Goal: Task Accomplishment & Management: Use online tool/utility

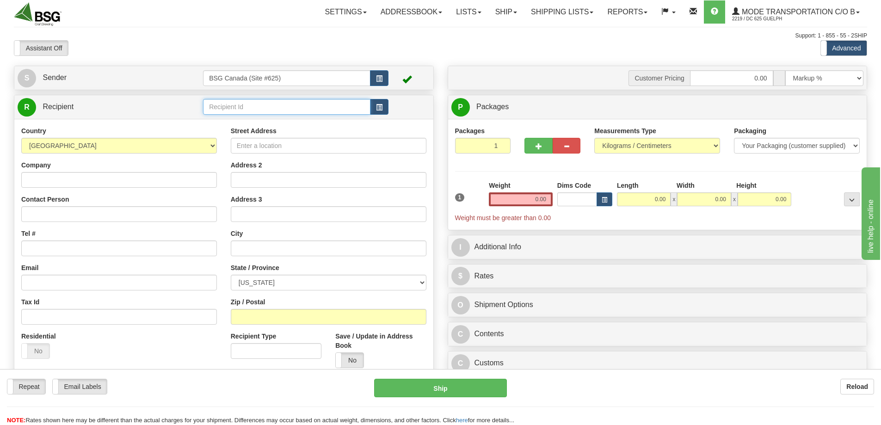
click at [242, 105] on input "text" at bounding box center [286, 107] width 167 height 16
click at [565, 9] on link "Shipping lists" at bounding box center [562, 11] width 76 height 23
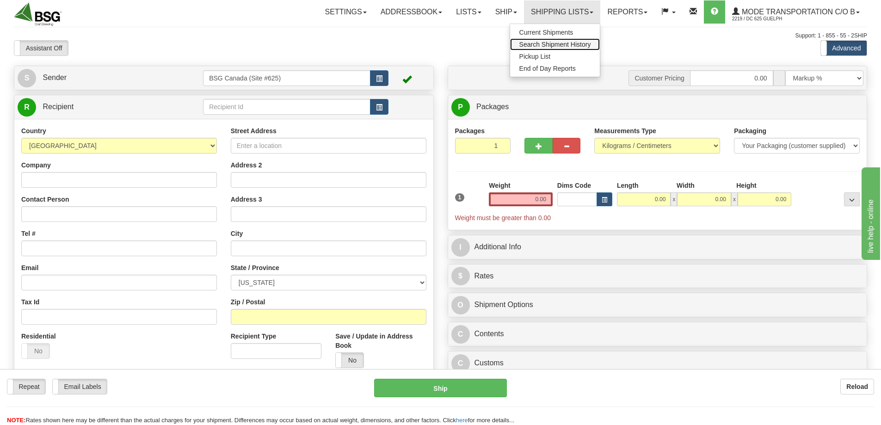
click at [541, 42] on span "Search Shipment History" at bounding box center [555, 44] width 72 height 7
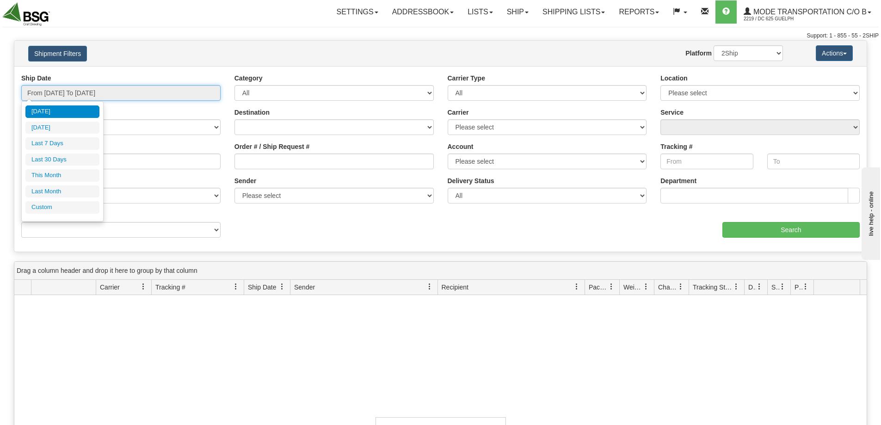
click at [166, 88] on input "From 08/10/2025 To 08/11/2025" at bounding box center [120, 93] width 199 height 16
click at [41, 143] on li "Last 7 Days" at bounding box center [62, 143] width 74 height 12
type input "From 08/05/2025 To 08/11/2025"
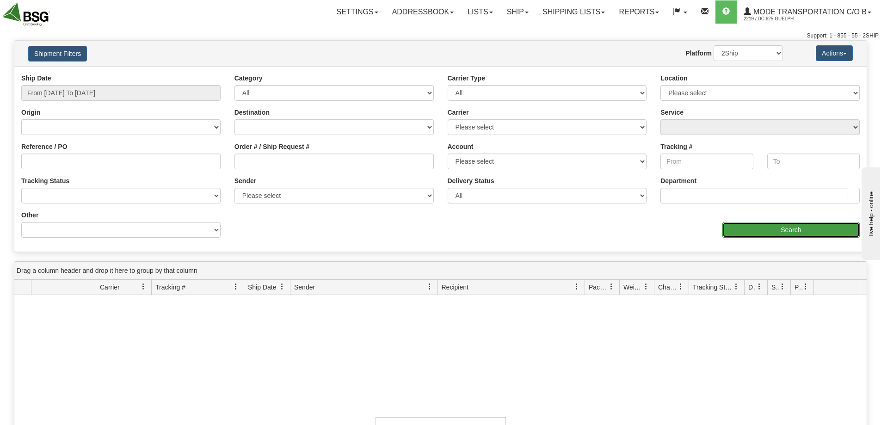
click at [745, 228] on input "Search" at bounding box center [790, 230] width 137 height 16
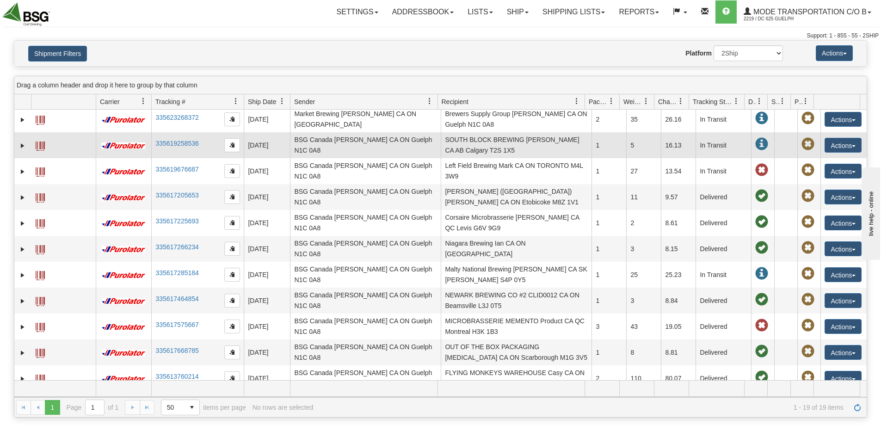
scroll to position [232, 0]
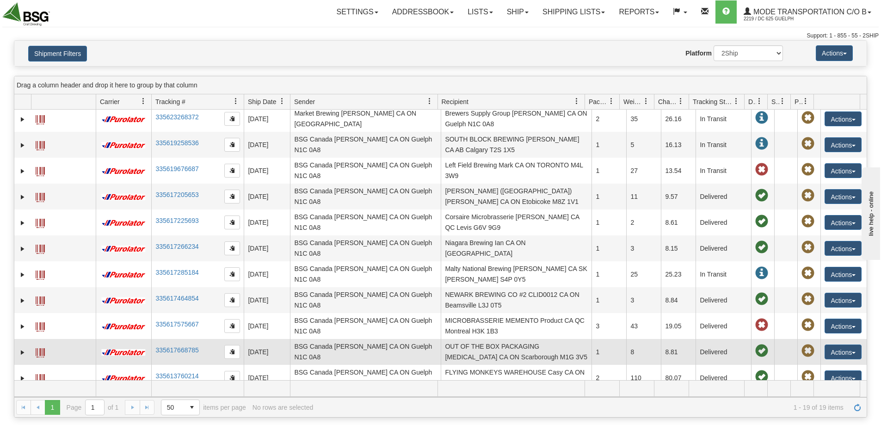
click at [531, 344] on td "OUT OF THE BOX PACKAGING Amen CA ON Scarborough M1G 3V5" at bounding box center [516, 352] width 151 height 26
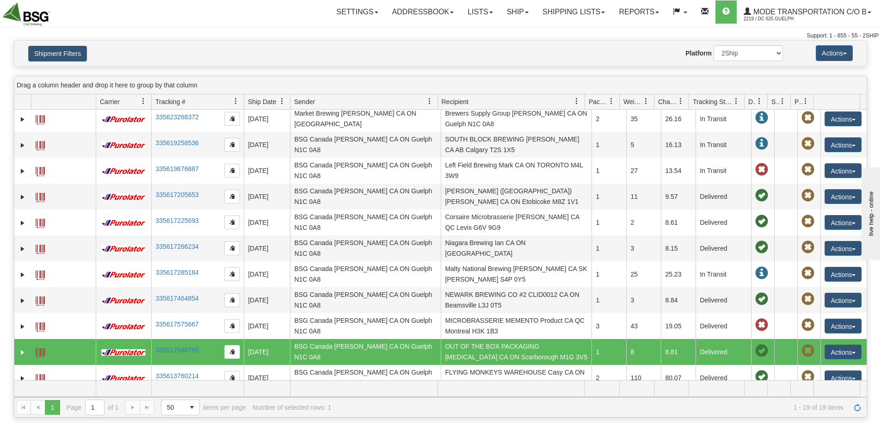
click at [41, 348] on span at bounding box center [40, 352] width 9 height 9
click at [483, 6] on link "Lists" at bounding box center [480, 11] width 39 height 23
click at [512, 9] on link "Ship" at bounding box center [518, 11] width 36 height 23
click at [497, 30] on span "Ship Screen" at bounding box center [488, 32] width 35 height 7
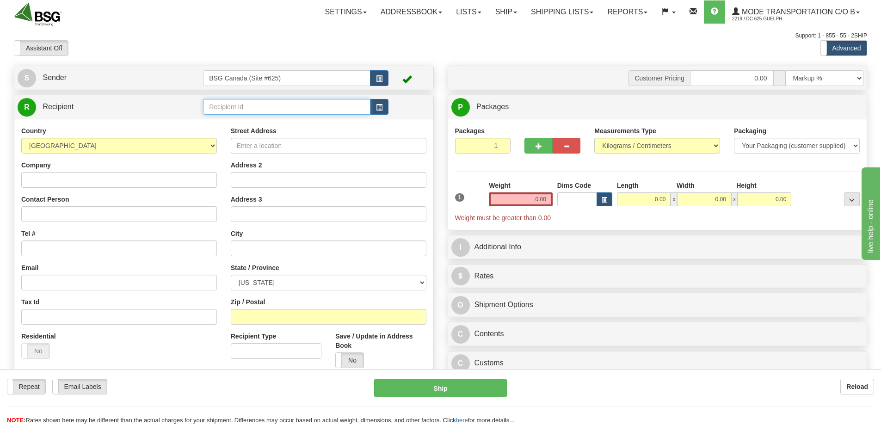
click at [228, 105] on input "text" at bounding box center [286, 107] width 167 height 16
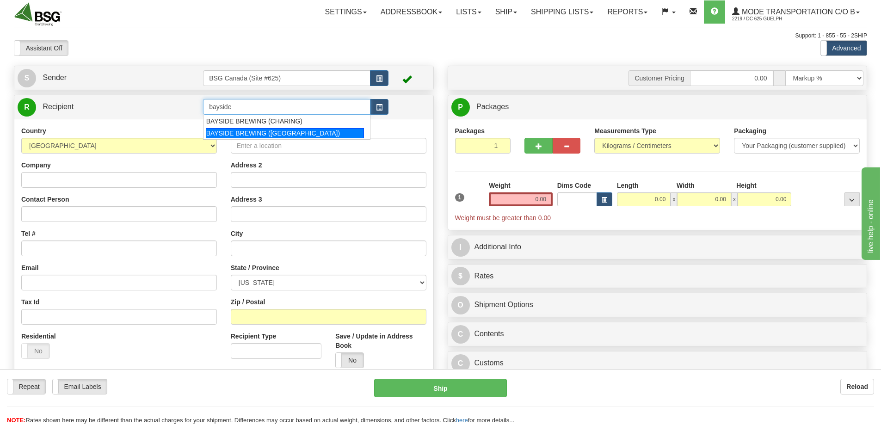
click at [240, 130] on div "BAYSIDE BREWING ([GEOGRAPHIC_DATA])" at bounding box center [285, 133] width 159 height 10
type input "BAYSIDE BREWING ([GEOGRAPHIC_DATA])"
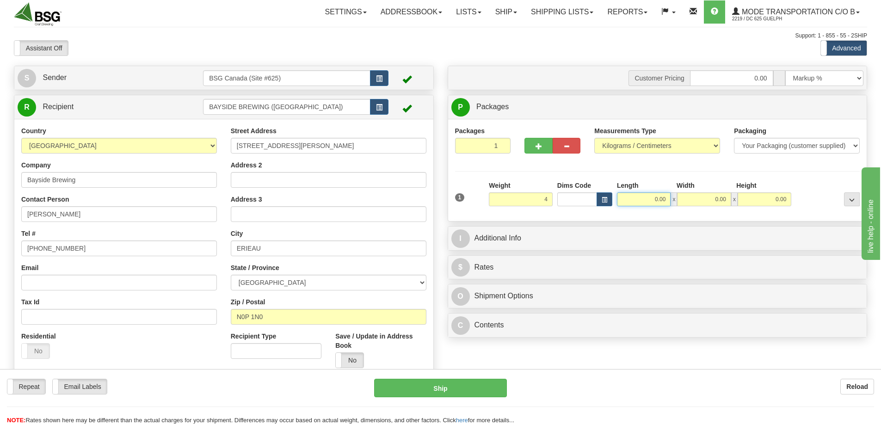
type input "4.00"
click at [644, 193] on input "0.00" at bounding box center [644, 199] width 54 height 14
type input "15.00"
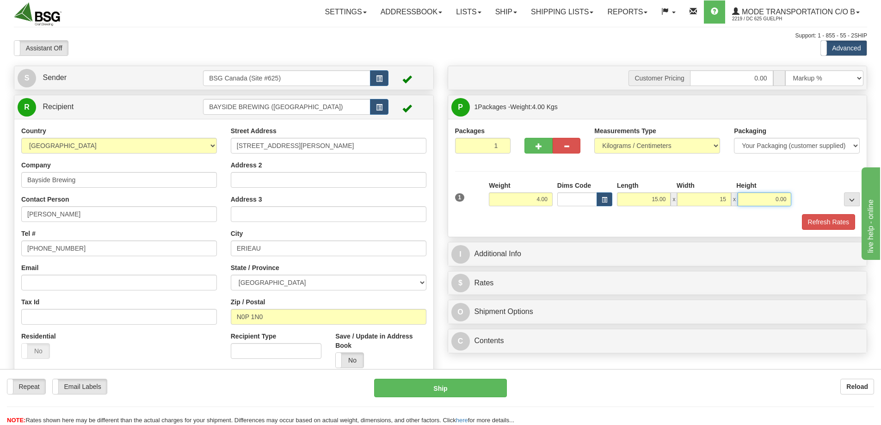
type input "15.00"
click at [845, 219] on button "Refresh Rates" at bounding box center [828, 222] width 53 height 16
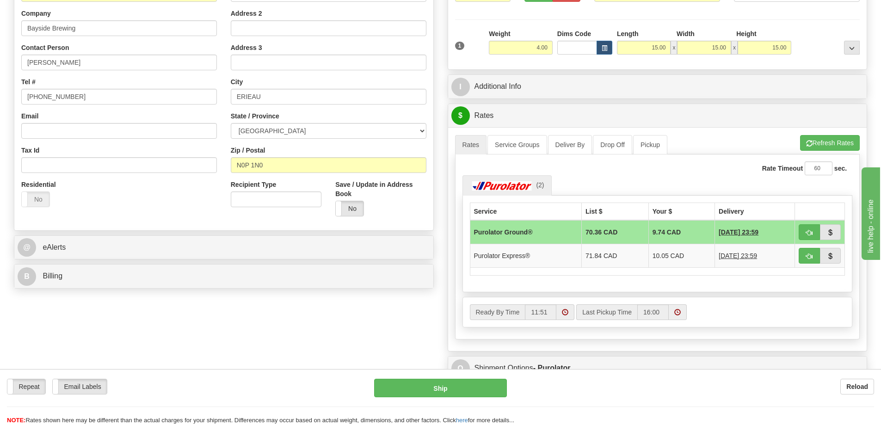
scroll to position [185, 0]
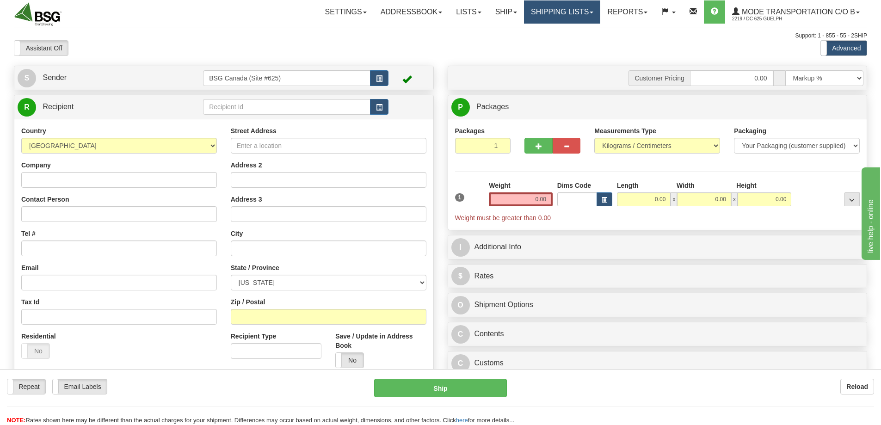
click at [569, 12] on link "Shipping lists" at bounding box center [562, 11] width 76 height 23
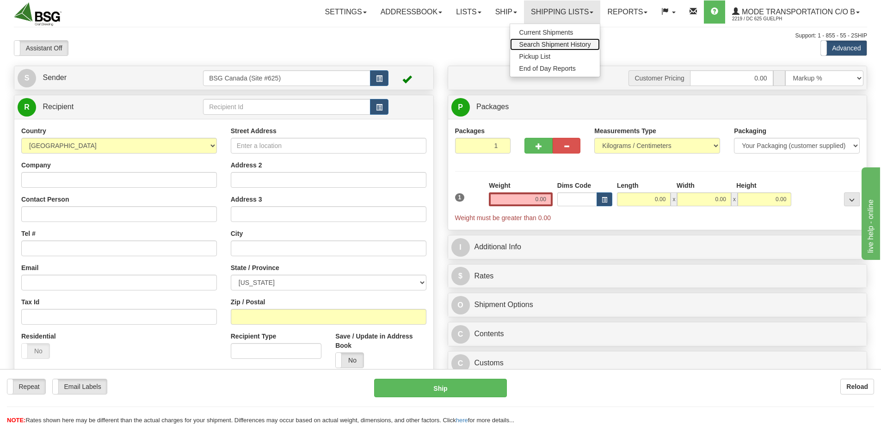
click at [537, 48] on span "Search Shipment History" at bounding box center [555, 44] width 72 height 7
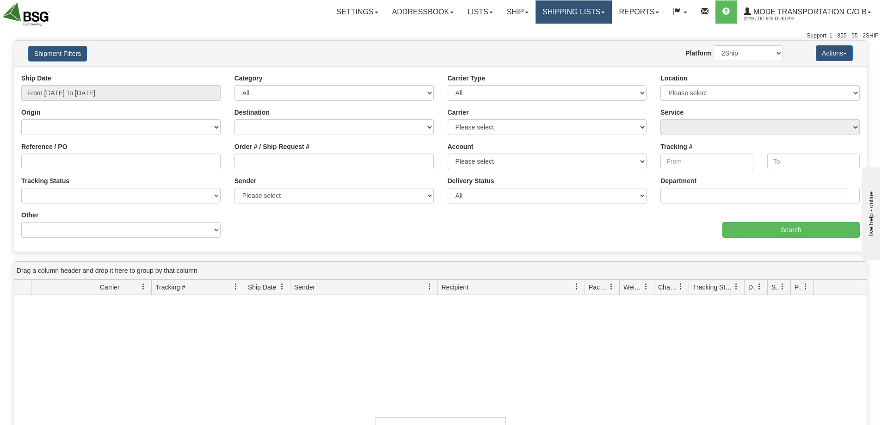
click at [543, 9] on link "Shipping lists" at bounding box center [574, 11] width 76 height 23
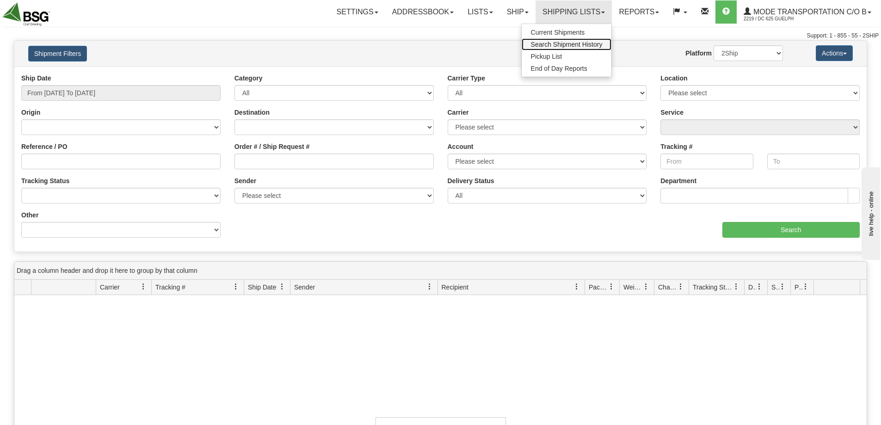
click at [536, 49] on link "Search Shipment History" at bounding box center [567, 44] width 90 height 12
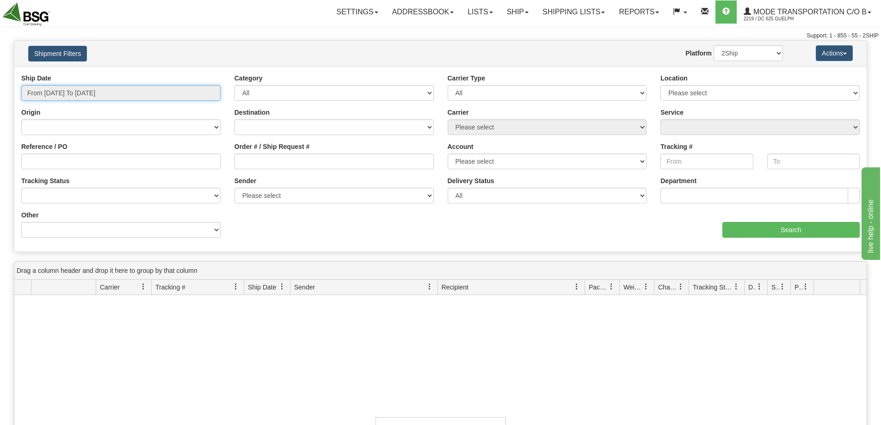
click at [130, 92] on input "From [DATE] To [DATE]" at bounding box center [120, 93] width 199 height 16
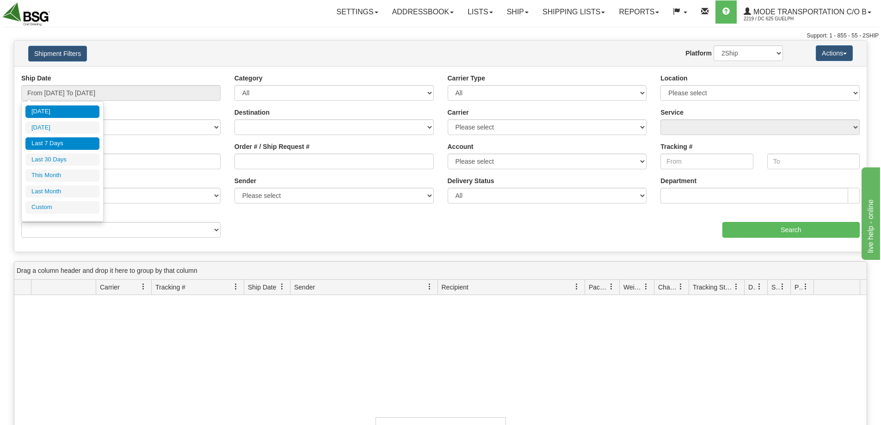
click at [67, 148] on li "Last 7 Days" at bounding box center [62, 143] width 74 height 12
type input "From [DATE] To [DATE]"
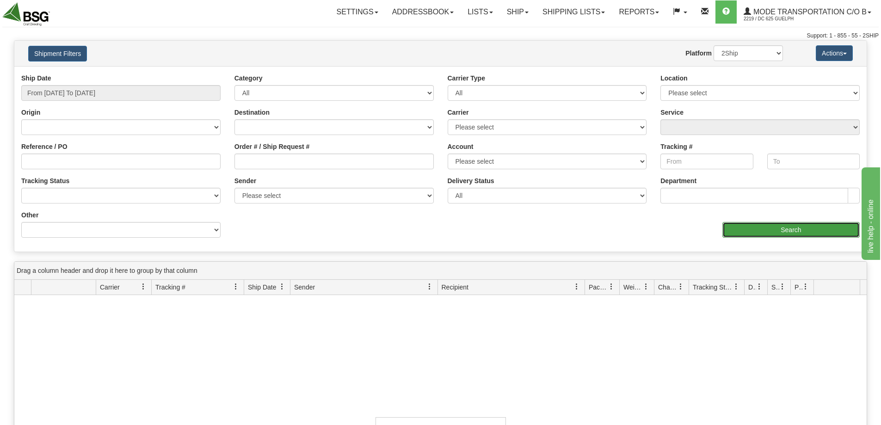
click at [774, 228] on input "Search" at bounding box center [790, 230] width 137 height 16
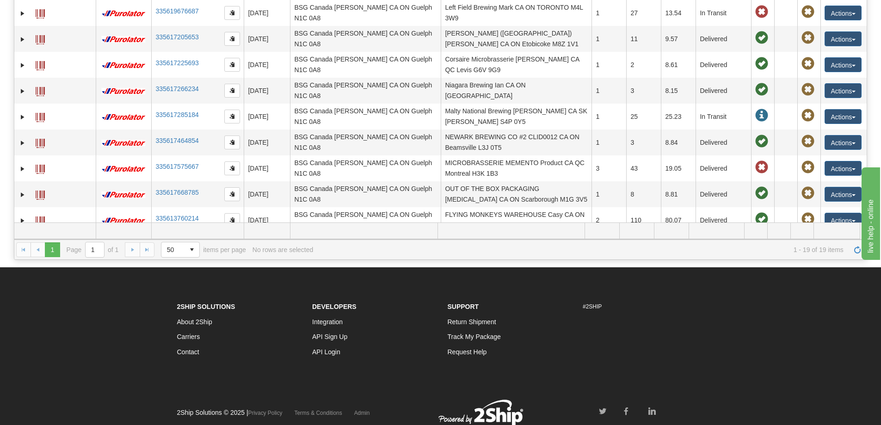
scroll to position [191, 0]
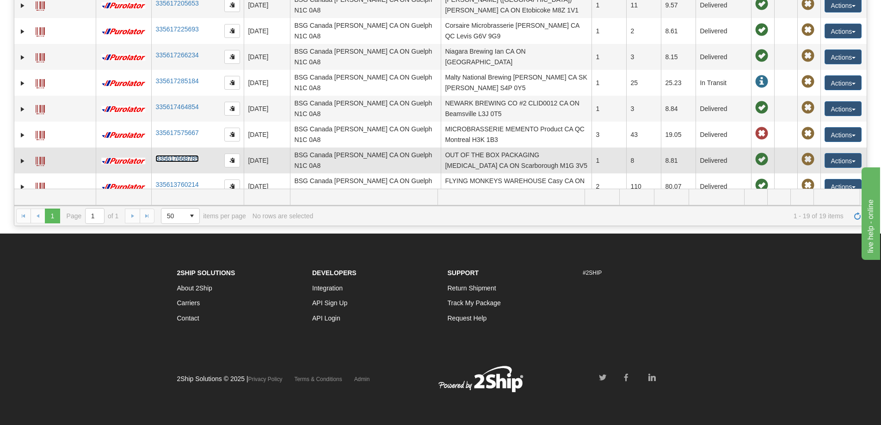
click at [165, 155] on link "335617668785" at bounding box center [176, 158] width 43 height 7
